Goal: Information Seeking & Learning: Learn about a topic

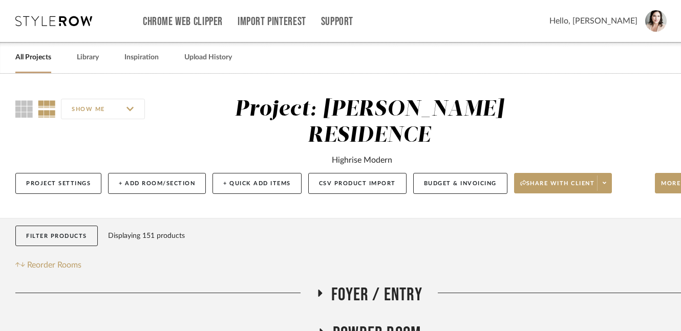
click at [60, 24] on icon at bounding box center [53, 21] width 77 height 10
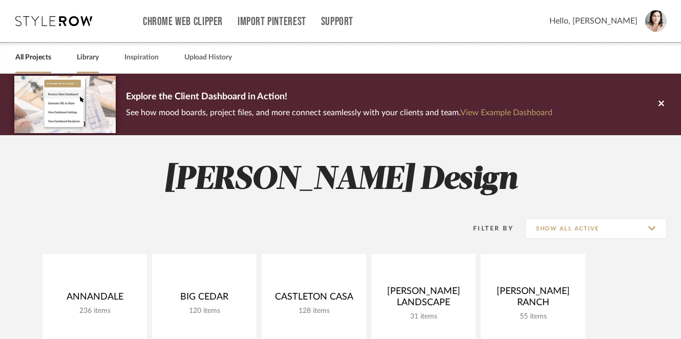
click at [82, 59] on link "Library" at bounding box center [88, 58] width 22 height 14
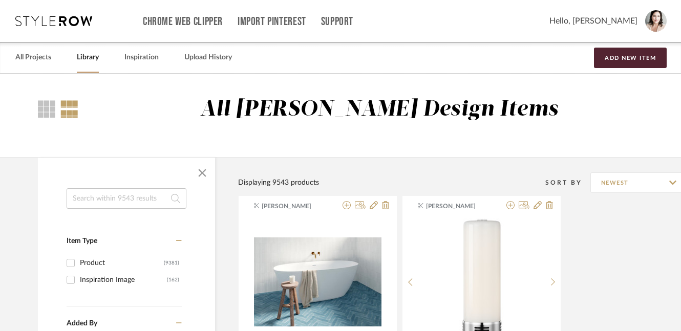
click at [107, 201] on input at bounding box center [127, 198] width 120 height 20
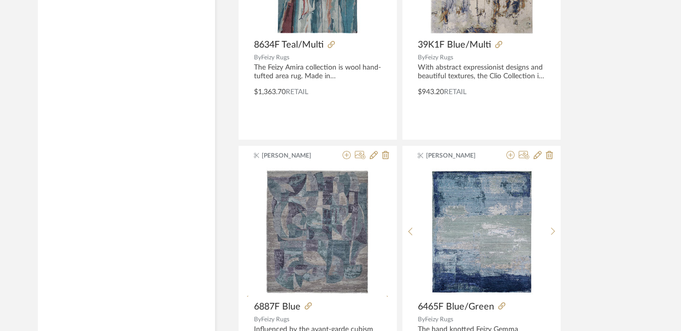
scroll to position [4713, 0]
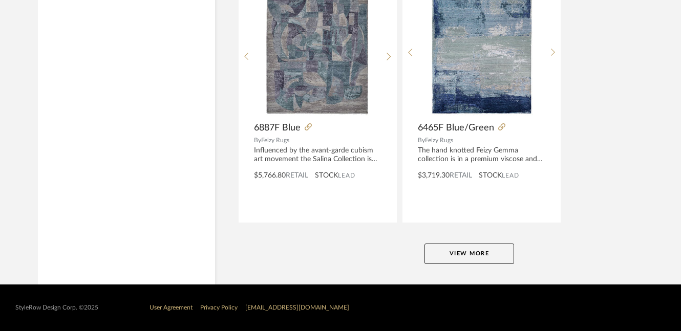
type input "rugs"
click at [427, 252] on button "View More" at bounding box center [470, 254] width 90 height 20
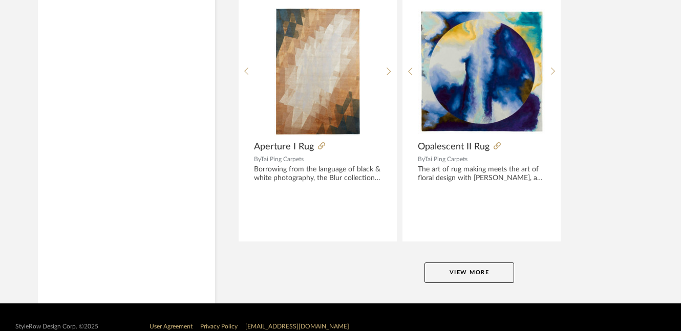
scroll to position [9428, 0]
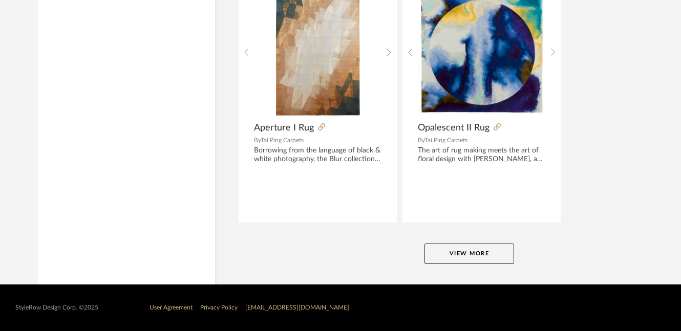
click at [457, 260] on button "View More" at bounding box center [470, 254] width 90 height 20
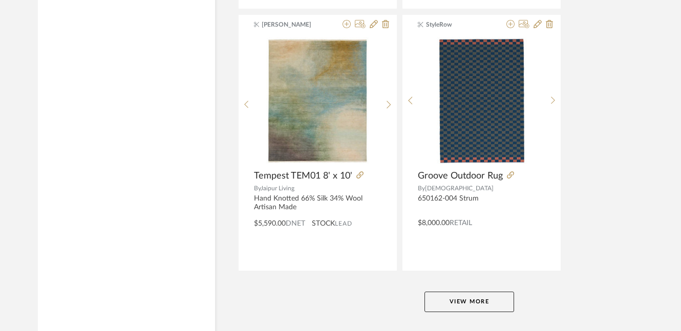
scroll to position [14077, 0]
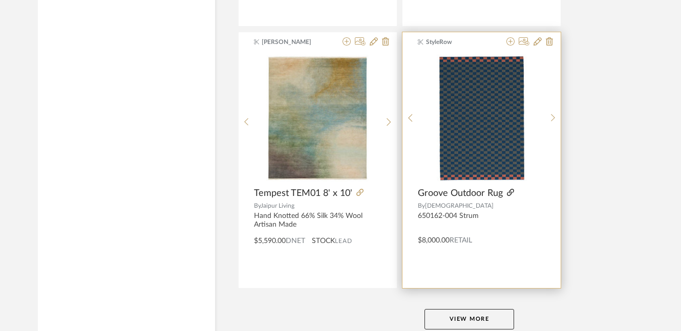
click at [511, 191] on icon at bounding box center [510, 192] width 7 height 7
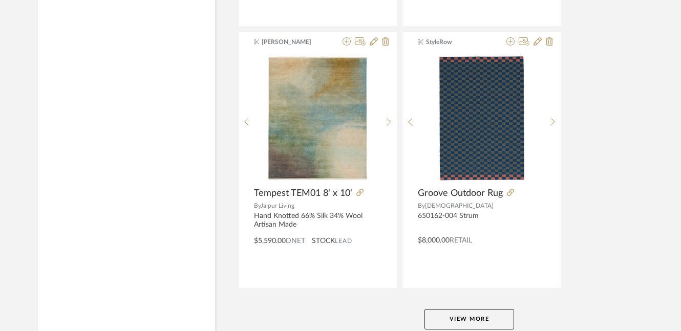
click at [451, 318] on button "View More" at bounding box center [470, 319] width 90 height 20
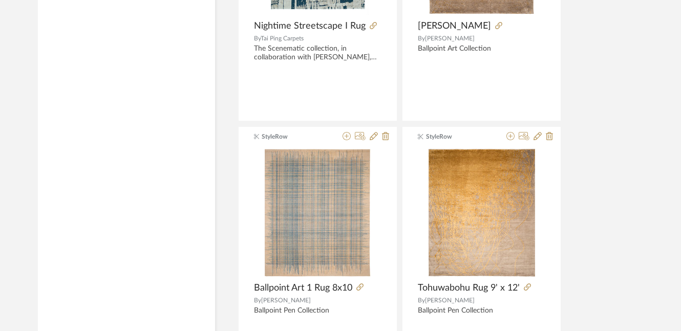
scroll to position [18821, 0]
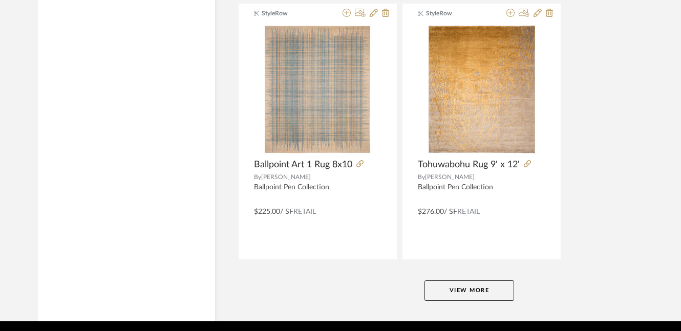
click at [448, 284] on button "View More" at bounding box center [470, 291] width 90 height 20
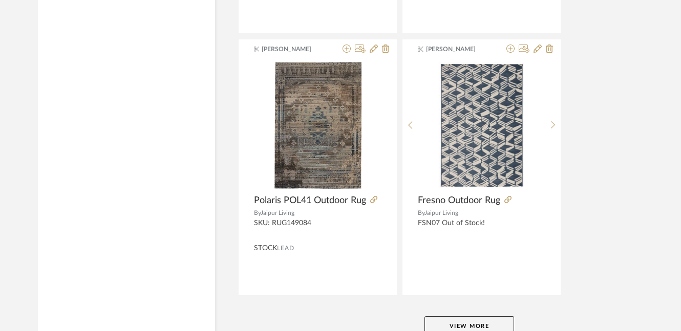
scroll to position [23573, 0]
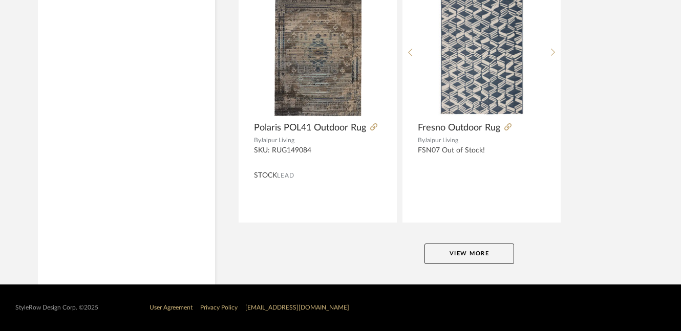
click at [454, 258] on button "View More" at bounding box center [470, 254] width 90 height 20
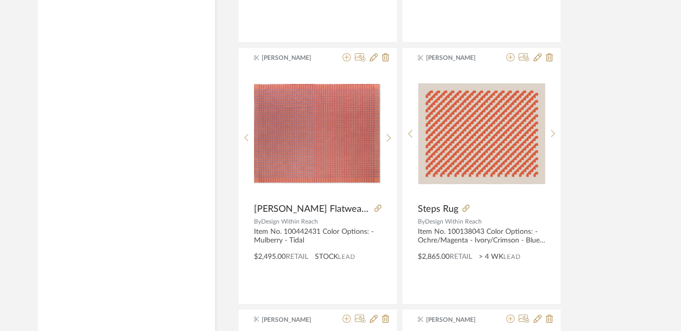
scroll to position [27162, 0]
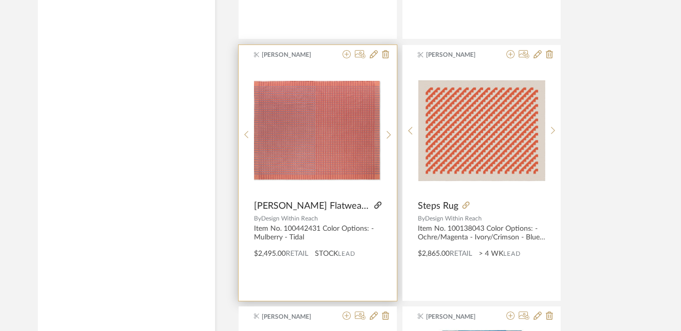
click at [375, 207] on icon at bounding box center [377, 205] width 7 height 7
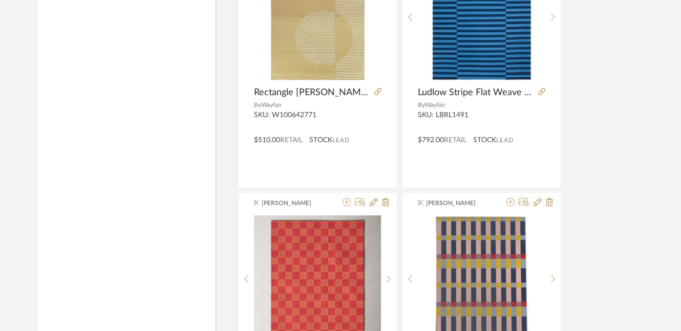
scroll to position [27797, 0]
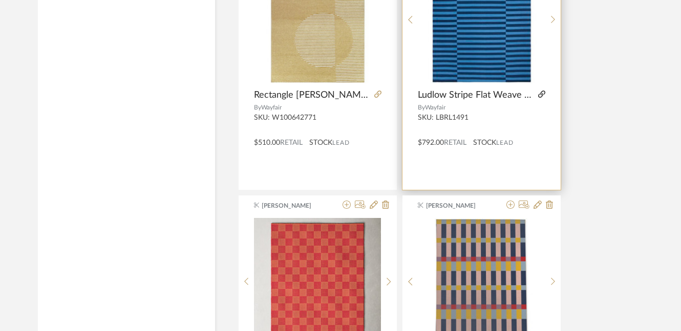
click at [543, 93] on icon at bounding box center [541, 94] width 7 height 7
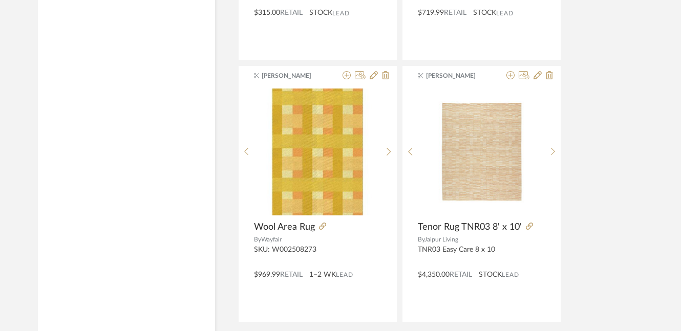
scroll to position [28288, 0]
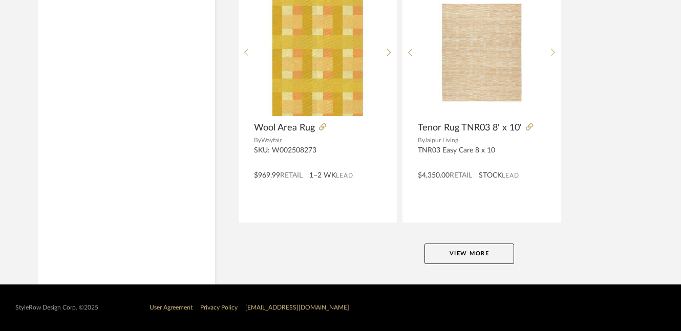
click at [436, 250] on button "View More" at bounding box center [470, 254] width 90 height 20
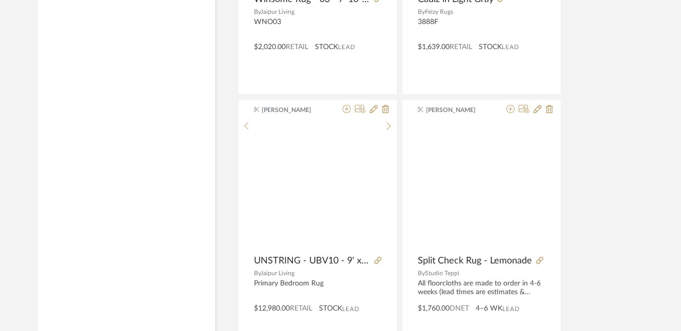
scroll to position [30581, 0]
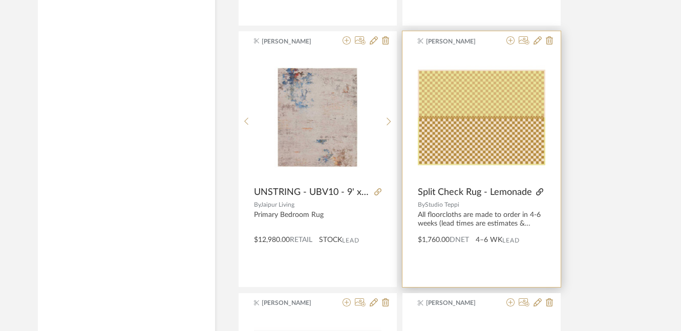
click at [537, 193] on icon at bounding box center [539, 191] width 7 height 7
